Goal: Task Accomplishment & Management: Manage account settings

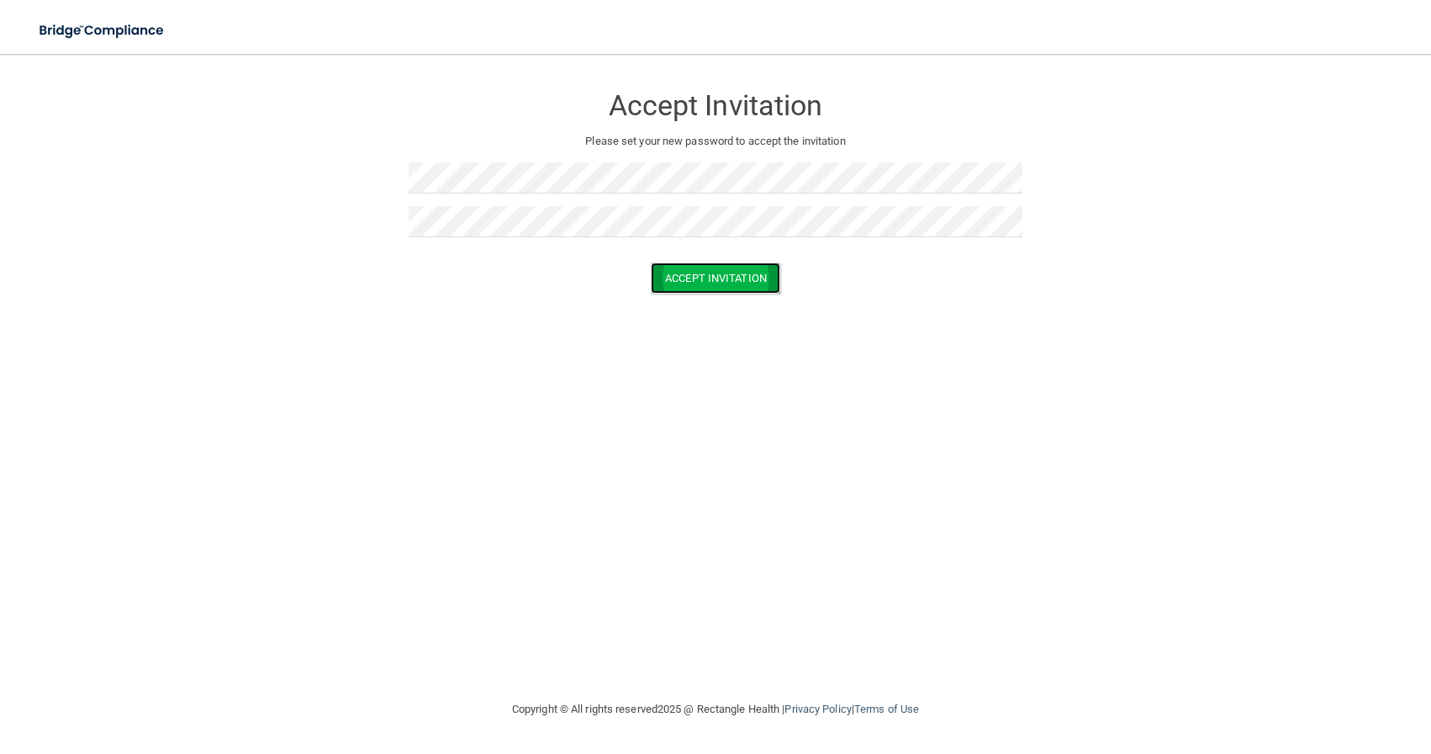
click at [748, 272] on button "Accept Invitation" at bounding box center [716, 277] width 130 height 31
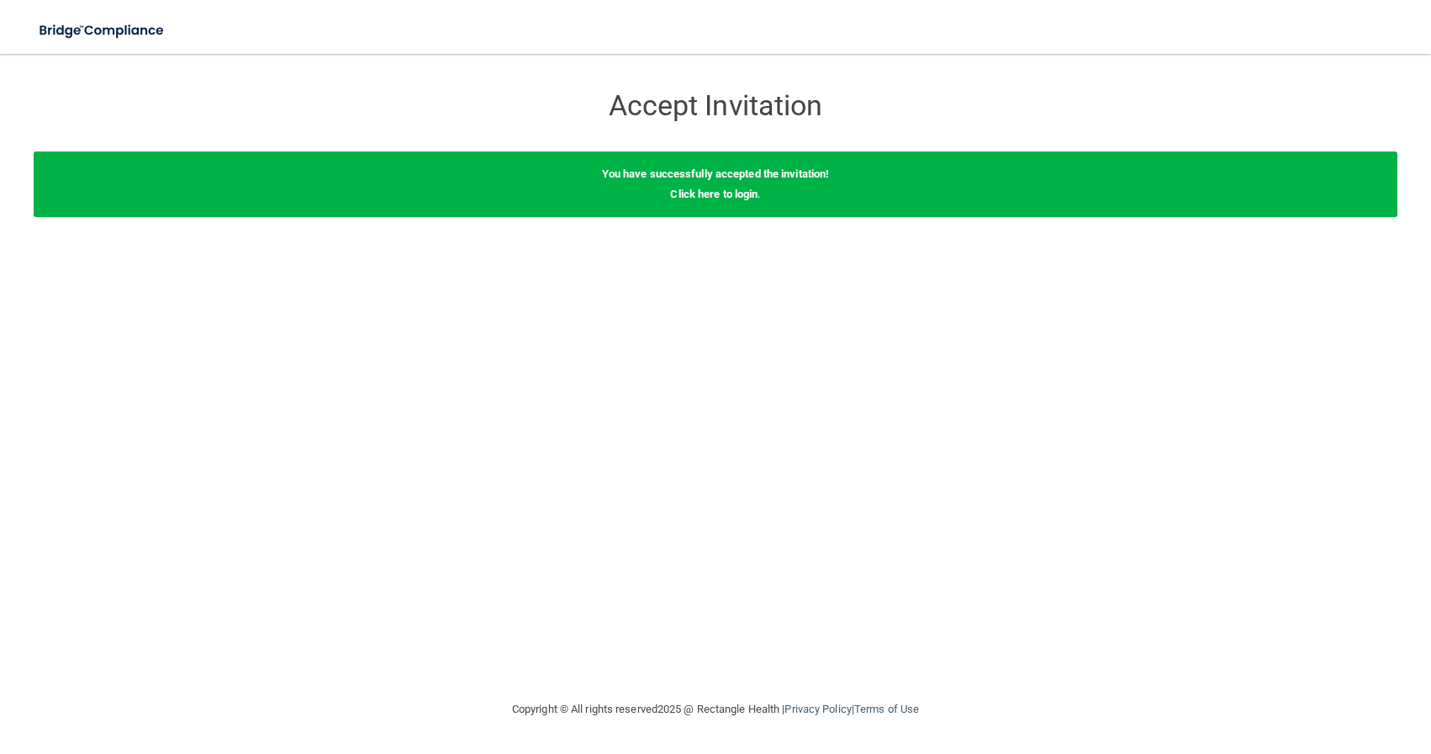
click at [748, 200] on div "You have successfully accepted the invitation! Click here to login ." at bounding box center [716, 184] width 1364 height 66
click at [731, 198] on link "Click here to login" at bounding box center [713, 194] width 87 height 13
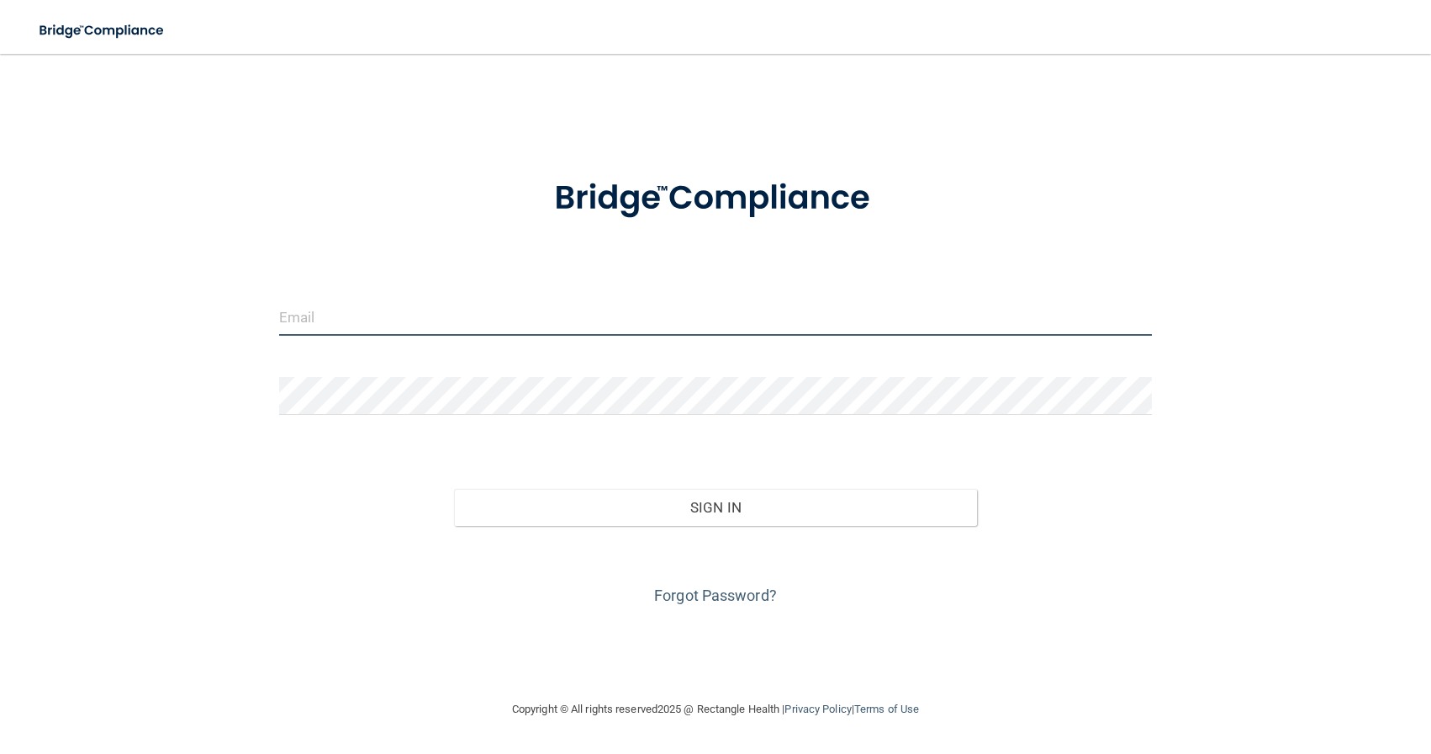
click at [608, 320] on input "email" at bounding box center [715, 317] width 873 height 38
type input "[PERSON_NAME][EMAIL_ADDRESS][PERSON_NAME][DOMAIN_NAME]"
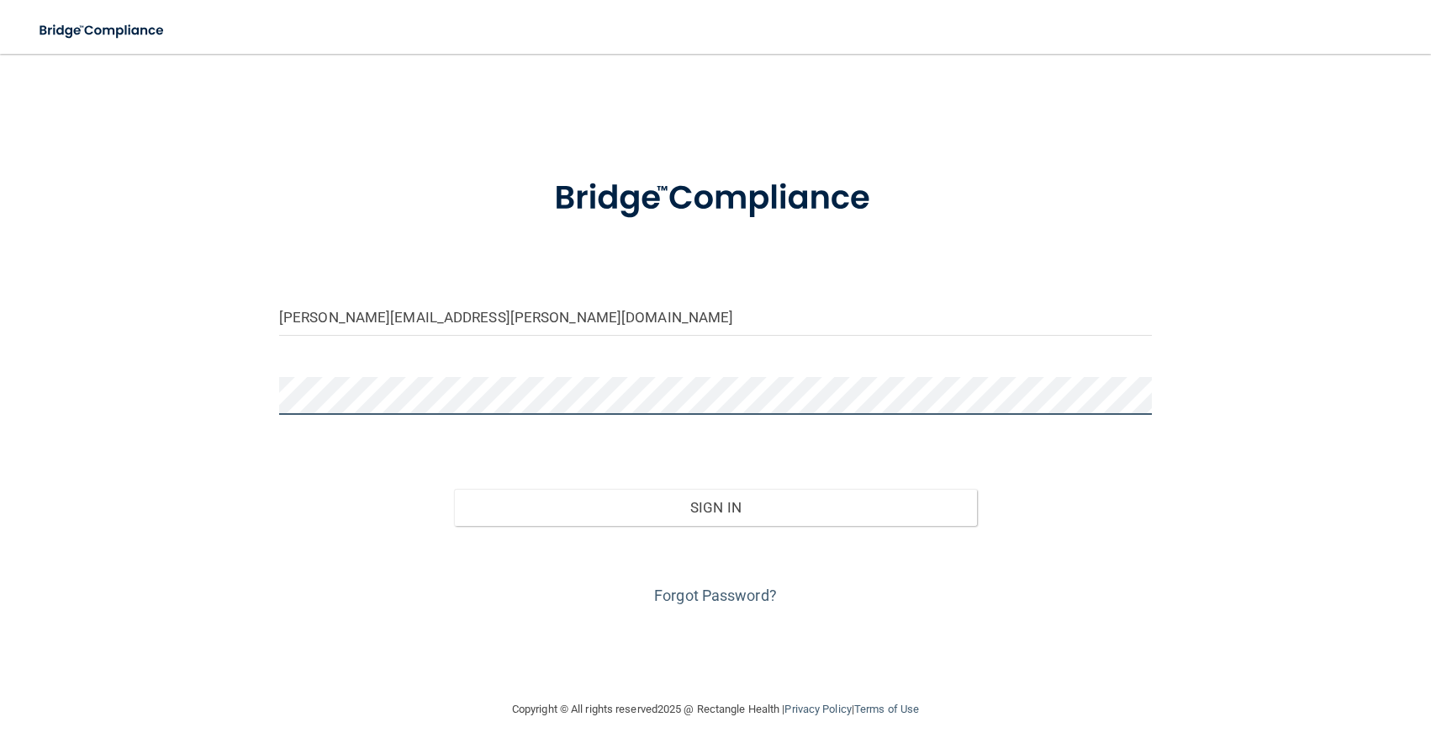
click at [454, 489] on button "Sign In" at bounding box center [716, 507] width 524 height 37
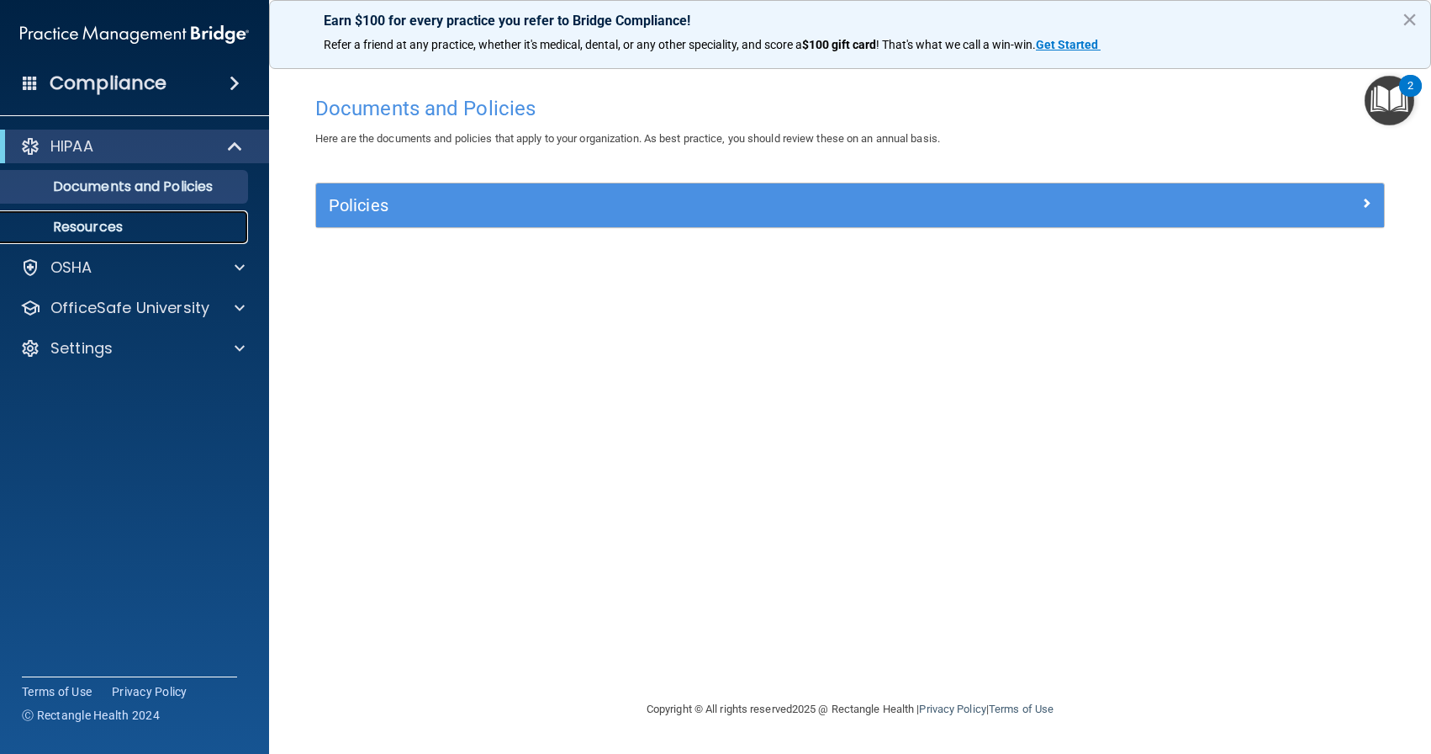
click at [114, 219] on p "Resources" at bounding box center [126, 227] width 230 height 17
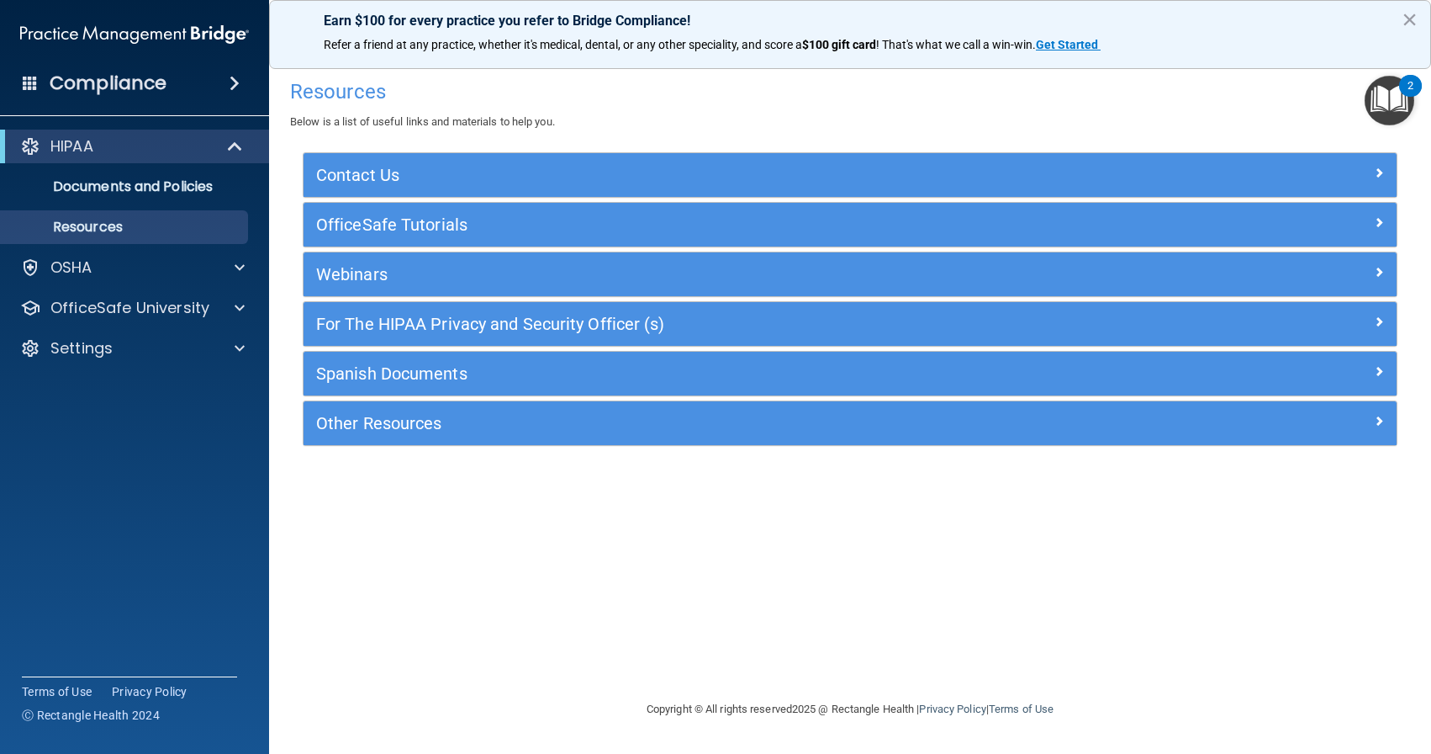
click at [1397, 102] on img "Open Resource Center, 2 new notifications" at bounding box center [1390, 101] width 50 height 50
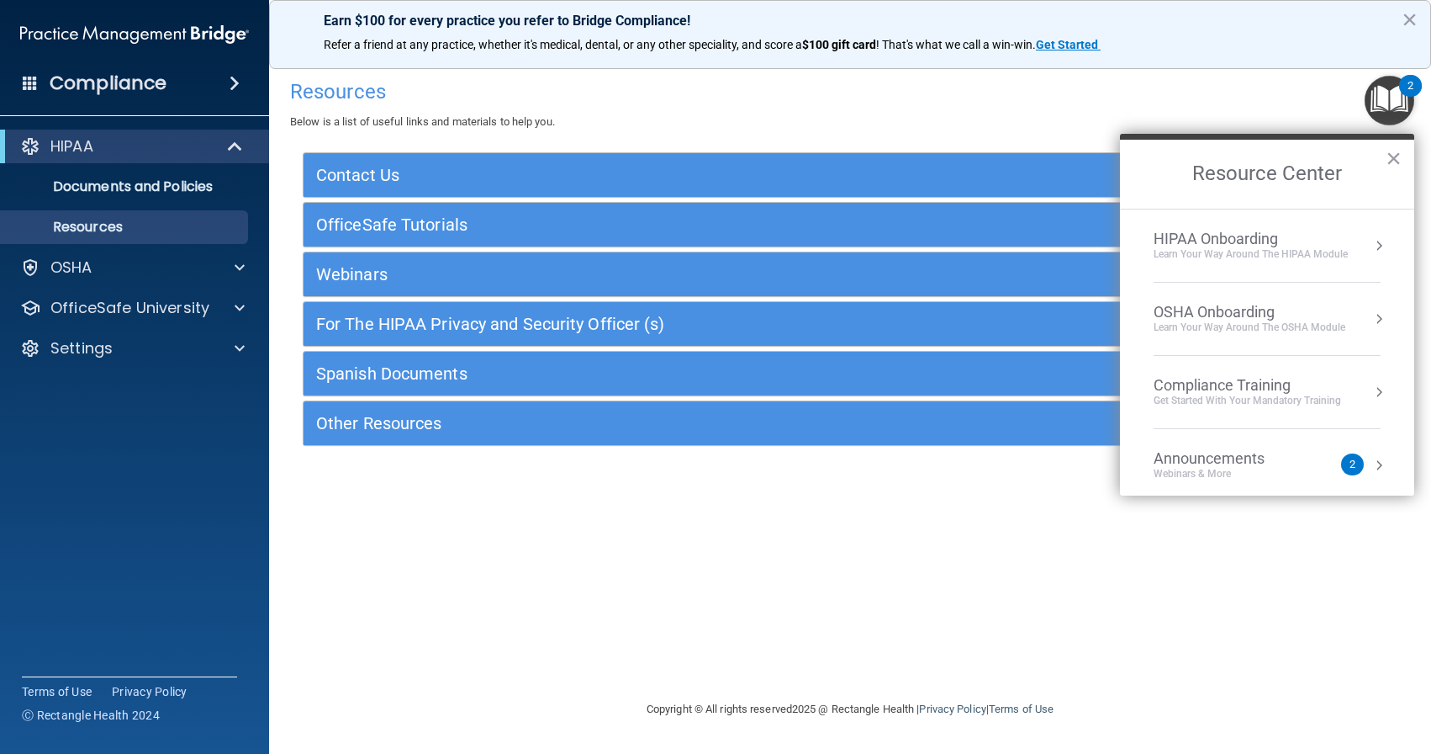
click at [1205, 459] on div "Announcements" at bounding box center [1226, 458] width 145 height 19
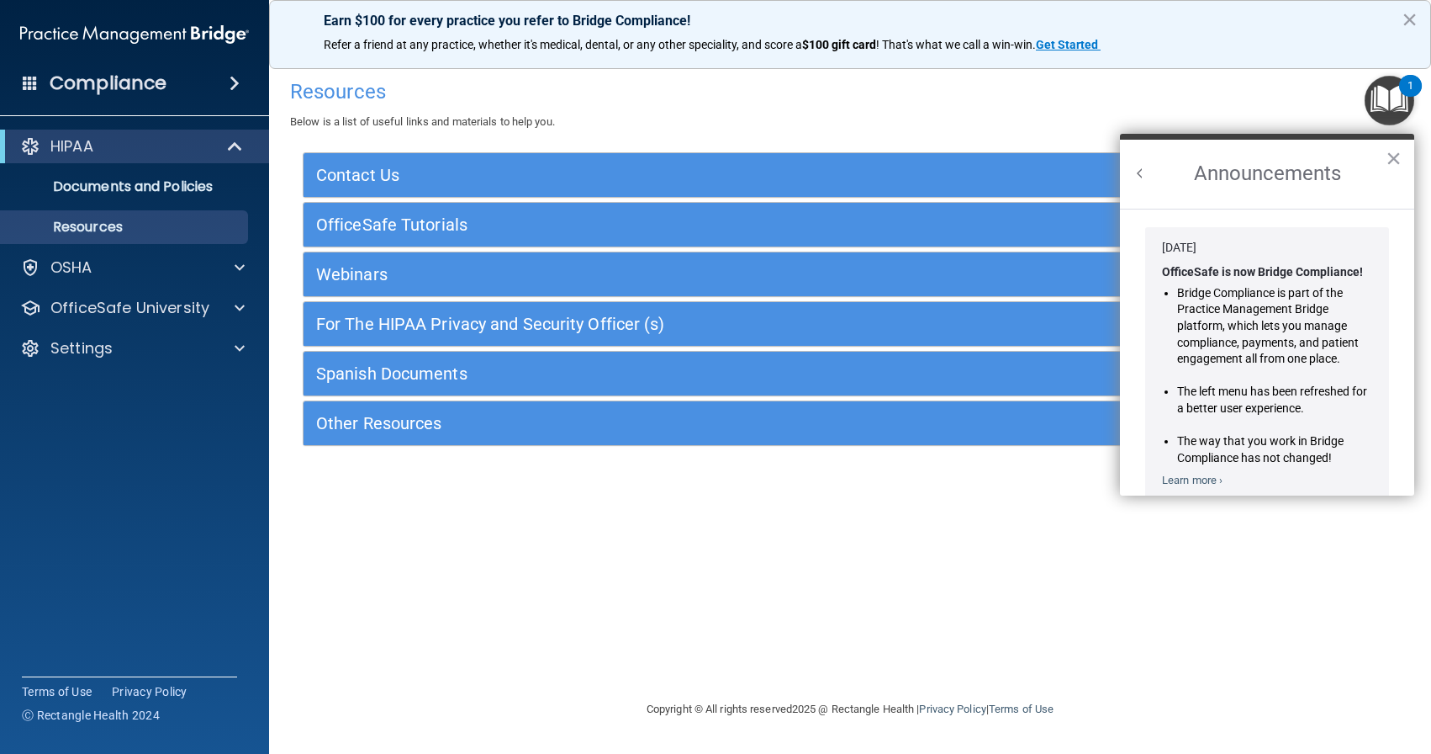
click at [1013, 558] on div "Resources Below is a list of useful links and materials to help you. Contact Us…" at bounding box center [850, 376] width 1095 height 611
